Goal: Obtain resource: Download file/media

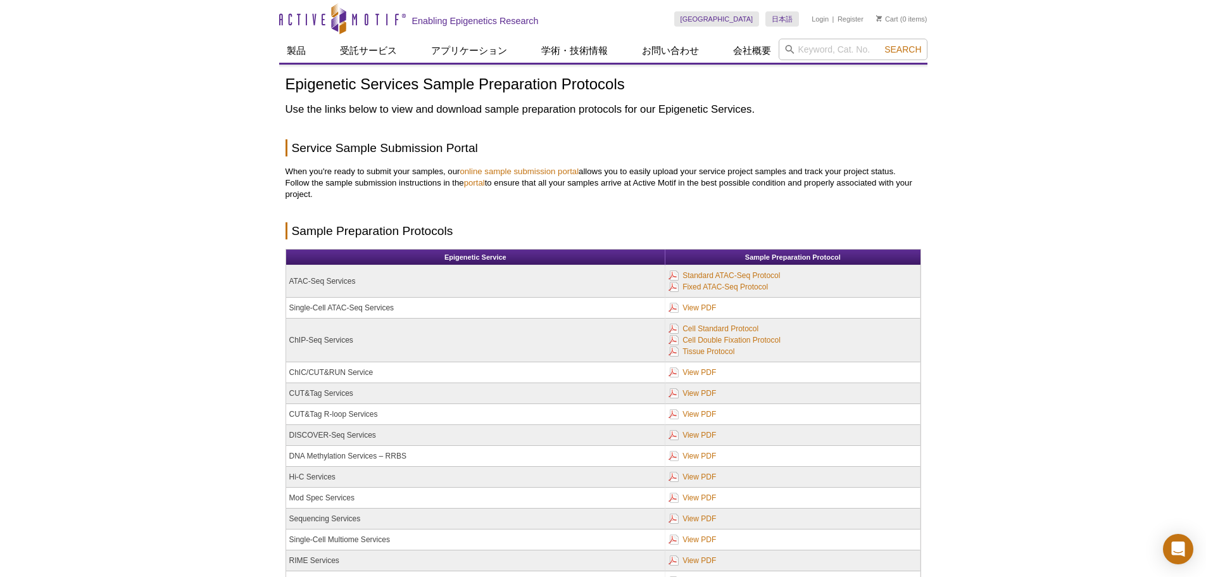
scroll to position [63, 0]
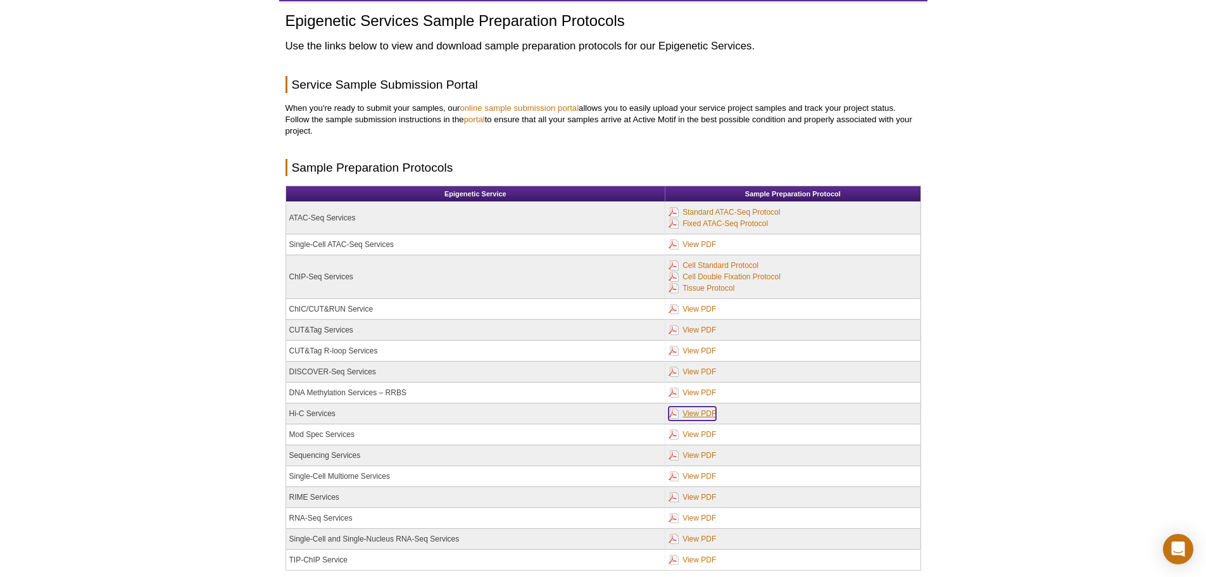
click at [696, 411] on link "View PDF" at bounding box center [692, 413] width 47 height 14
